Goal: Information Seeking & Learning: Learn about a topic

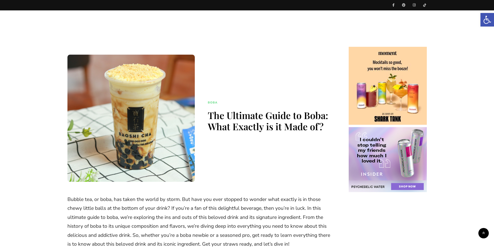
scroll to position [208, 0]
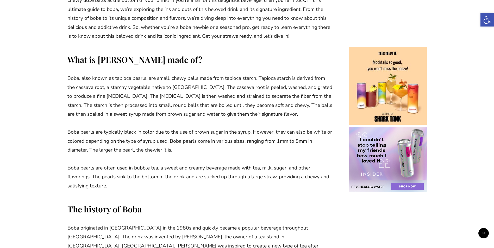
drag, startPoint x: 149, startPoint y: 91, endPoint x: 261, endPoint y: 100, distance: 112.1
click at [261, 100] on p "Boba, also known as tapioca pearls, are small, chewy balls made from tapioca st…" at bounding box center [199, 96] width 265 height 45
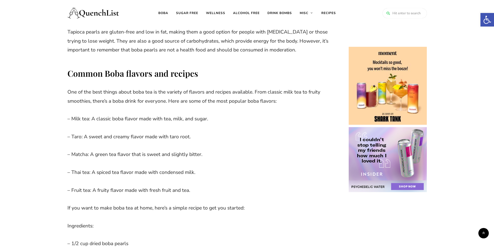
scroll to position [703, 0]
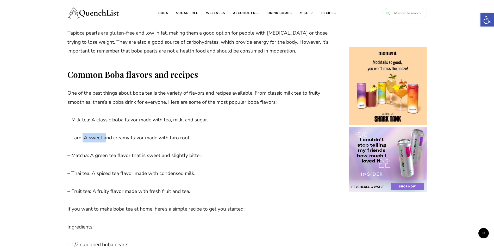
drag, startPoint x: 82, startPoint y: 121, endPoint x: 108, endPoint y: 122, distance: 25.8
click at [108, 133] on p "– Taro: A sweet and creamy flavor made with taro root." at bounding box center [199, 137] width 265 height 9
drag, startPoint x: 108, startPoint y: 122, endPoint x: 163, endPoint y: 123, distance: 54.9
click at [163, 133] on p "– Taro: A sweet and creamy flavor made with taro root." at bounding box center [199, 137] width 265 height 9
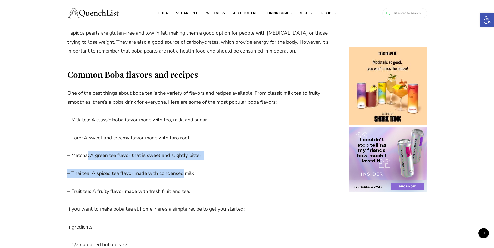
drag, startPoint x: 87, startPoint y: 137, endPoint x: 186, endPoint y: 148, distance: 99.3
click at [186, 148] on div "Bubble tea, or boba, has taken the world by storm. But have you ever stopped to…" at bounding box center [199, 242] width 265 height 1499
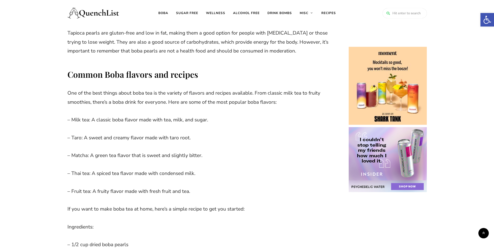
drag, startPoint x: 186, startPoint y: 148, endPoint x: 142, endPoint y: 175, distance: 52.1
click at [142, 187] on p "– Fruit tea: A fruity flavor made with fresh fruit and tea." at bounding box center [199, 191] width 265 height 9
drag, startPoint x: 98, startPoint y: 101, endPoint x: 160, endPoint y: 103, distance: 62.2
click at [160, 116] on p "– Milk tea: A classic boba flavor made with tea, milk, and sugar." at bounding box center [199, 120] width 265 height 9
drag, startPoint x: 160, startPoint y: 103, endPoint x: 103, endPoint y: 125, distance: 60.6
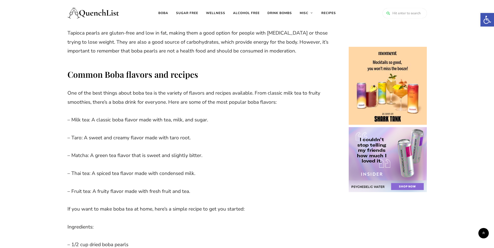
click at [103, 125] on div "Bubble tea, or boba, has taken the world by storm. But have you ever stopped to…" at bounding box center [199, 242] width 265 height 1499
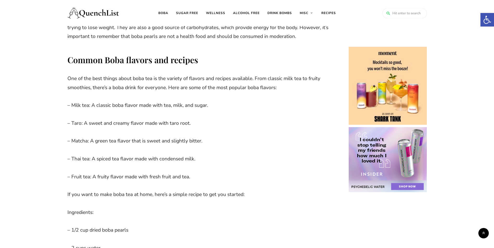
scroll to position [729, 0]
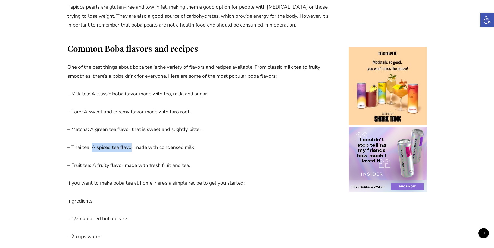
drag, startPoint x: 92, startPoint y: 130, endPoint x: 132, endPoint y: 134, distance: 39.7
click at [132, 143] on p "– Thai tea: A spiced tea flavor made with condensed milk." at bounding box center [199, 147] width 265 height 9
drag, startPoint x: 132, startPoint y: 134, endPoint x: 114, endPoint y: 143, distance: 19.8
click at [114, 143] on div "Bubble tea, or boba, has taken the world by storm. But have you ever stopped to…" at bounding box center [199, 216] width 265 height 1499
drag, startPoint x: 94, startPoint y: 147, endPoint x: 171, endPoint y: 148, distance: 77.3
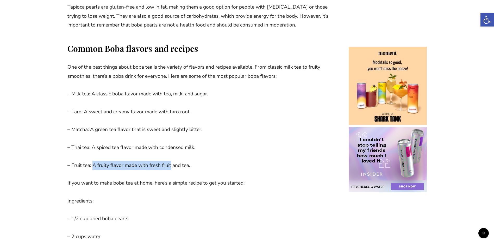
click at [171, 161] on p "– Fruit tea: A fruity flavor made with fresh fruit and tea." at bounding box center [199, 165] width 265 height 9
drag, startPoint x: 171, startPoint y: 148, endPoint x: 131, endPoint y: 155, distance: 40.3
click at [131, 155] on div "Bubble tea, or boba, has taken the world by storm. But have you ever stopped to…" at bounding box center [199, 216] width 265 height 1499
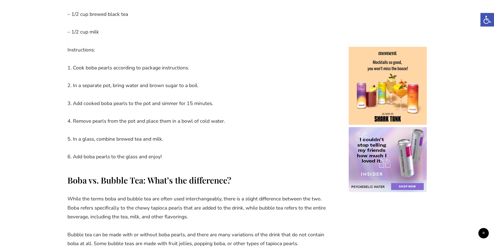
scroll to position [989, 0]
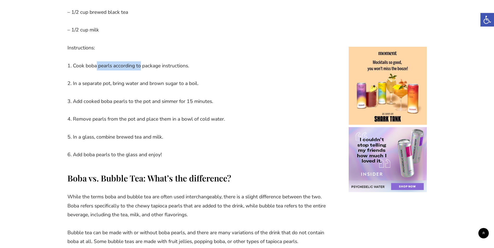
drag, startPoint x: 96, startPoint y: 44, endPoint x: 142, endPoint y: 47, distance: 45.9
click at [142, 61] on p "1. Cook boba pearls according to package instructions." at bounding box center [199, 65] width 265 height 9
drag, startPoint x: 142, startPoint y: 47, endPoint x: 118, endPoint y: 65, distance: 30.8
click at [118, 79] on p "2. In a separate pot, bring water and brown sugar to a boil." at bounding box center [199, 83] width 265 height 9
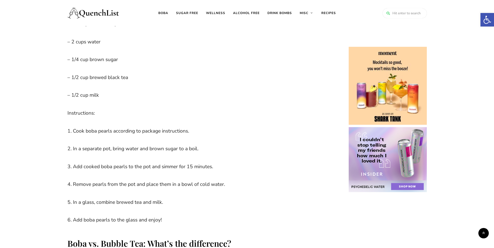
scroll to position [911, 0]
